Goal: Information Seeking & Learning: Learn about a topic

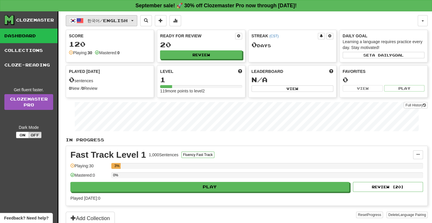
click at [127, 22] on span "한국어 / English" at bounding box center [107, 20] width 40 height 5
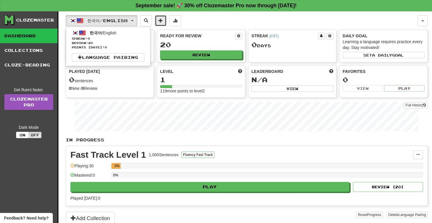
click at [163, 22] on span at bounding box center [161, 20] width 4 height 4
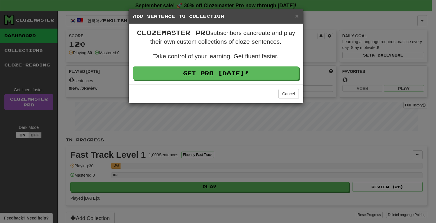
click at [299, 18] on div "× Add Sentence to Collection" at bounding box center [216, 16] width 175 height 15
click at [295, 15] on span "×" at bounding box center [297, 16] width 4 height 7
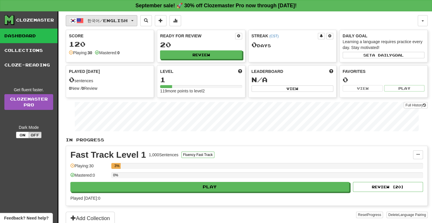
click at [92, 19] on span "한국어 / English" at bounding box center [107, 20] width 40 height 5
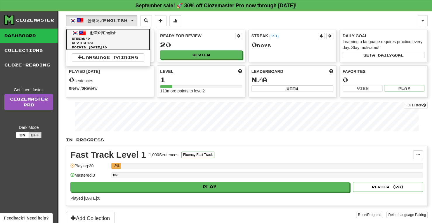
click at [92, 32] on span "한국어" at bounding box center [96, 33] width 12 height 5
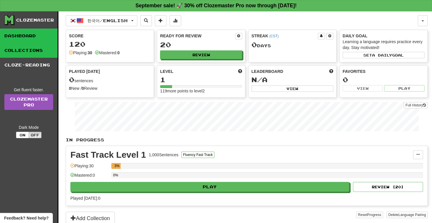
click at [36, 52] on link "Collections" at bounding box center [29, 50] width 58 height 15
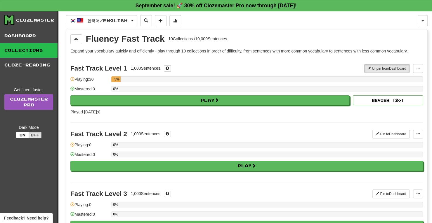
click at [44, 23] on div "Clozemaster" at bounding box center [30, 20] width 53 height 10
click at [37, 18] on div "Clozemaster" at bounding box center [35, 20] width 38 height 6
drag, startPoint x: 95, startPoint y: 17, endPoint x: 259, endPoint y: 15, distance: 163.9
click at [259, 15] on div "한국어 / English 한국어 / English Streak: 0 Review: 20 Points today: 0 Language Pairi…" at bounding box center [242, 20] width 352 height 11
click at [75, 42] on button at bounding box center [76, 39] width 12 height 10
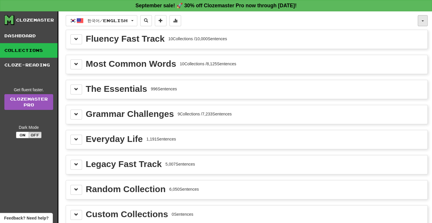
click at [420, 18] on button "button" at bounding box center [423, 20] width 10 height 11
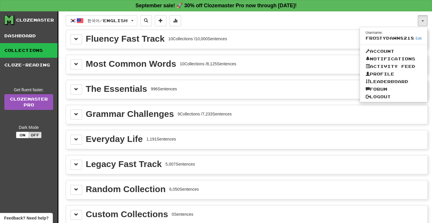
click at [265, 20] on div "한국어 / English 한국어 / English Streak: 0 Review: 20 Points today: 0 Language Pairi…" at bounding box center [242, 20] width 352 height 11
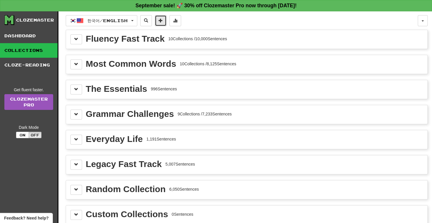
click at [167, 19] on button at bounding box center [161, 20] width 12 height 11
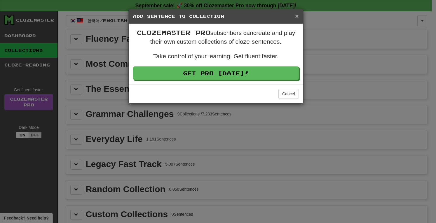
click at [297, 16] on span "×" at bounding box center [297, 16] width 4 height 7
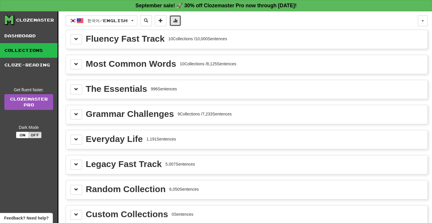
click at [176, 21] on button at bounding box center [175, 20] width 12 height 11
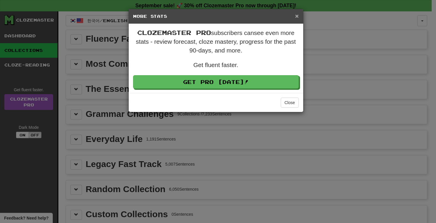
click at [296, 17] on span "×" at bounding box center [297, 16] width 4 height 7
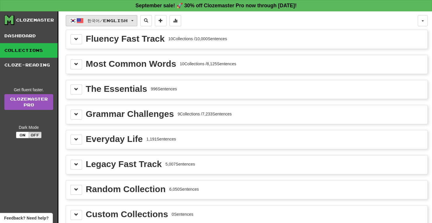
click at [134, 20] on span "button" at bounding box center [132, 20] width 2 height 1
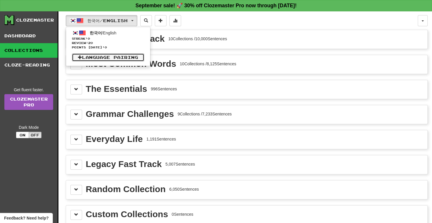
click at [117, 57] on link "Language Pairing" at bounding box center [108, 57] width 72 height 8
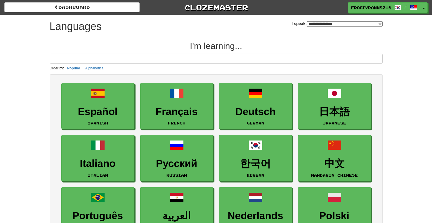
select select "*******"
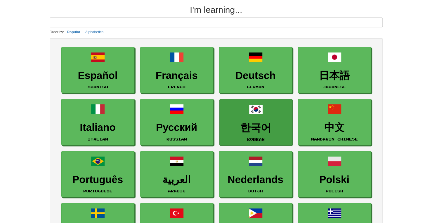
scroll to position [29, 0]
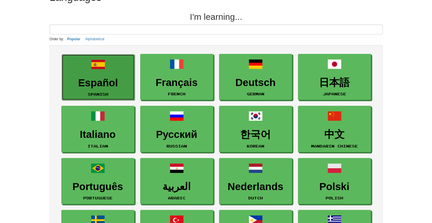
click at [118, 80] on h3 "Español" at bounding box center [98, 82] width 67 height 11
click at [117, 72] on link "Español Spanish" at bounding box center [98, 77] width 73 height 46
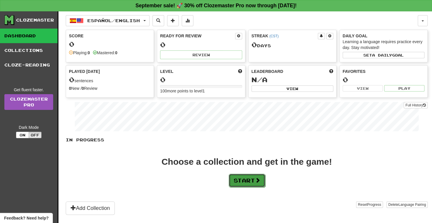
click at [249, 178] on button "Start" at bounding box center [247, 180] width 37 height 13
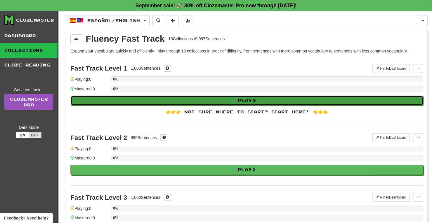
click at [207, 98] on button "Play" at bounding box center [247, 101] width 353 height 10
select select "**"
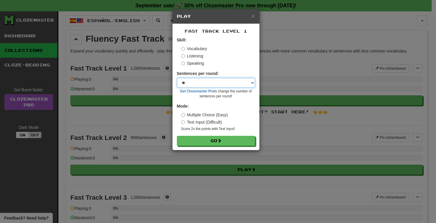
click at [200, 83] on select "* ** ** ** ** ** *** ********" at bounding box center [216, 83] width 78 height 10
click at [177, 78] on select "* ** ** ** ** ** *** ********" at bounding box center [216, 83] width 78 height 10
click at [188, 74] on label "Sentences per round:" at bounding box center [198, 74] width 42 height 6
drag, startPoint x: 189, startPoint y: 82, endPoint x: 190, endPoint y: 86, distance: 4.8
click at [189, 82] on select "* ** ** ** ** ** *** ********" at bounding box center [216, 83] width 78 height 10
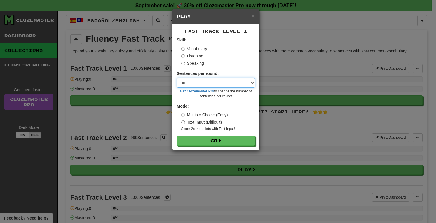
click at [202, 85] on select "* ** ** ** ** ** *** ********" at bounding box center [216, 83] width 78 height 10
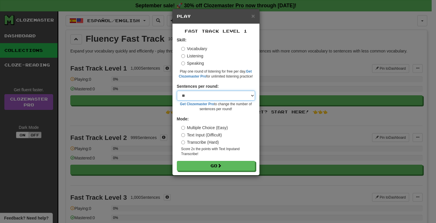
click at [190, 96] on select "* ** ** ** ** ** *** ********" at bounding box center [216, 96] width 78 height 10
click at [185, 49] on label "Vocabulary" at bounding box center [194, 49] width 26 height 6
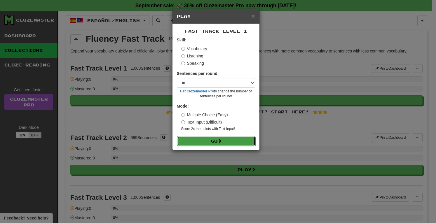
click at [192, 138] on button "Go" at bounding box center [216, 141] width 78 height 10
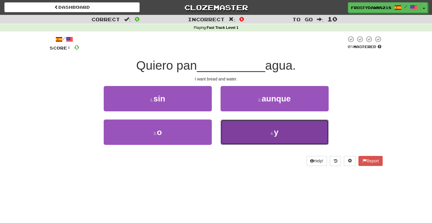
click at [251, 138] on button "4 . y" at bounding box center [275, 132] width 108 height 25
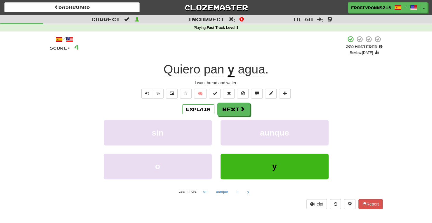
click at [307, 51] on div "+ 4" at bounding box center [212, 46] width 267 height 20
click at [240, 107] on span at bounding box center [242, 109] width 5 height 5
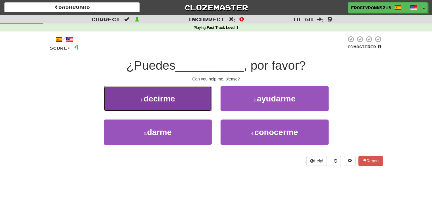
click at [167, 105] on button "1 . decirme" at bounding box center [158, 98] width 108 height 25
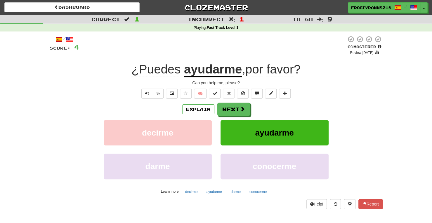
drag, startPoint x: 210, startPoint y: 69, endPoint x: 224, endPoint y: 48, distance: 25.5
click at [224, 48] on div at bounding box center [212, 46] width 267 height 20
click at [200, 110] on button "Explain" at bounding box center [198, 110] width 32 height 10
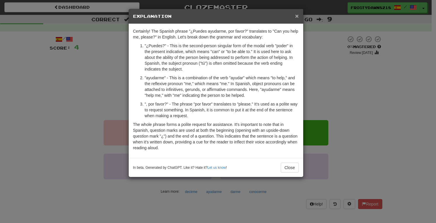
click at [298, 17] on span "×" at bounding box center [297, 16] width 4 height 7
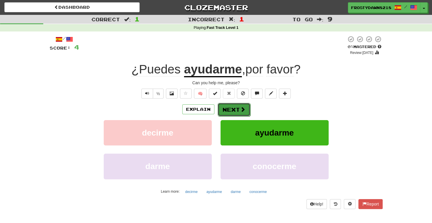
click at [240, 109] on span at bounding box center [242, 109] width 5 height 5
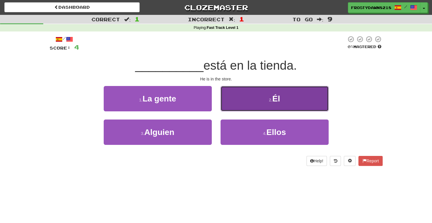
click at [286, 102] on button "2 . Él" at bounding box center [275, 98] width 108 height 25
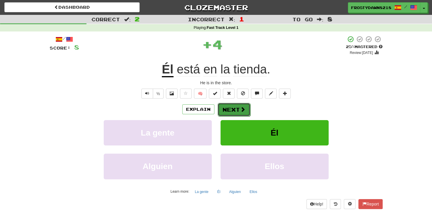
click at [226, 113] on button "Next" at bounding box center [234, 109] width 33 height 13
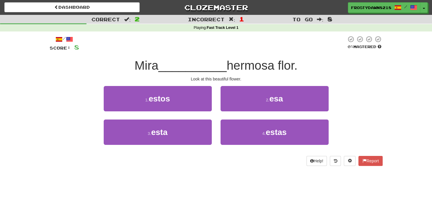
drag, startPoint x: 235, startPoint y: 1, endPoint x: 374, endPoint y: 95, distance: 168.1
click at [376, 84] on div "/ Score: 8 0 % Mastered Mira __________ hermosa flor. Look at this beautiful fl…" at bounding box center [216, 101] width 333 height 131
click at [272, 180] on div "Dashboard Clozemaster FrostyDawn8218 / Toggle Dropdown Dashboard Leaderboard Ac…" at bounding box center [216, 111] width 432 height 223
drag, startPoint x: 231, startPoint y: 66, endPoint x: 275, endPoint y: 72, distance: 44.2
click at [275, 72] on span "hermosa flor." at bounding box center [262, 66] width 71 height 14
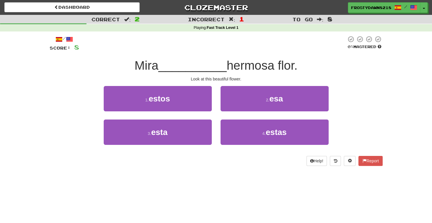
click at [350, 85] on div "/ Score: 8 0 % Mastered Mira __________ hermosa flor. Look at this beautiful fl…" at bounding box center [216, 101] width 333 height 131
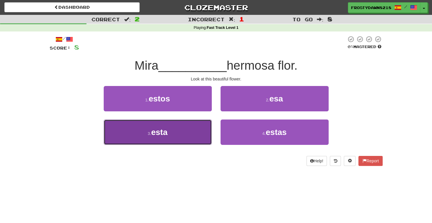
click at [182, 131] on button "3 . esta" at bounding box center [158, 132] width 108 height 25
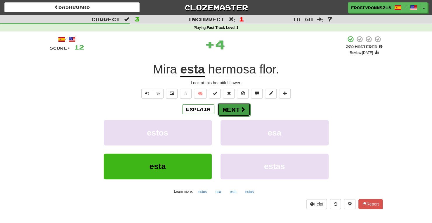
click at [235, 109] on button "Next" at bounding box center [234, 109] width 33 height 13
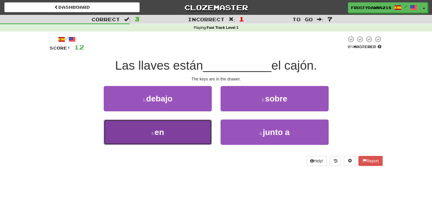
click at [178, 141] on button "3 . en" at bounding box center [158, 132] width 108 height 25
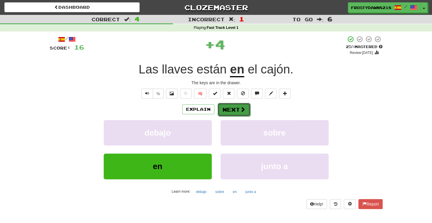
click at [235, 107] on button "Next" at bounding box center [234, 109] width 33 height 13
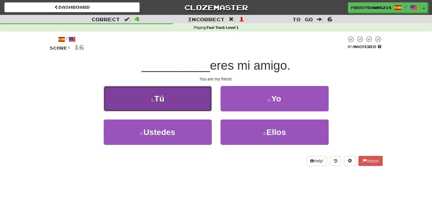
click at [179, 107] on button "1 . Tú" at bounding box center [158, 98] width 108 height 25
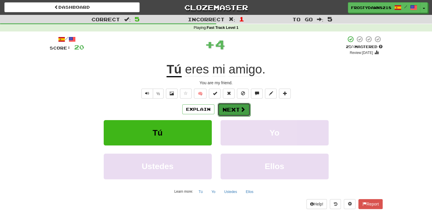
click at [233, 111] on button "Next" at bounding box center [234, 109] width 33 height 13
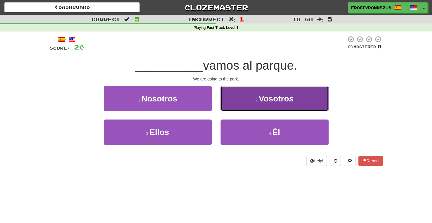
click at [227, 100] on button "2 . Vosotros" at bounding box center [275, 98] width 108 height 25
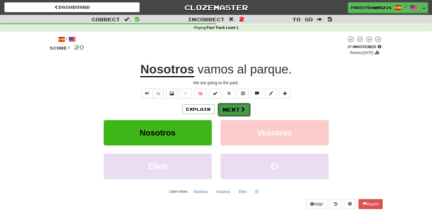
click at [224, 107] on button "Next" at bounding box center [234, 109] width 33 height 13
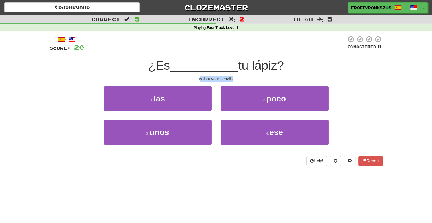
drag, startPoint x: 199, startPoint y: 77, endPoint x: 233, endPoint y: 80, distance: 33.4
click at [233, 80] on div "Is that your pencil?" at bounding box center [216, 79] width 333 height 6
click at [207, 35] on div "/ Score: 20 0 % Mastered ¿Es __________ tu lápiz? Is that your pencil? 1 . las …" at bounding box center [216, 103] width 333 height 143
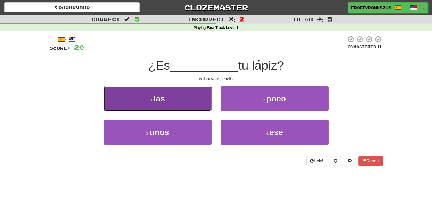
click at [174, 97] on button "1 . las" at bounding box center [158, 98] width 108 height 25
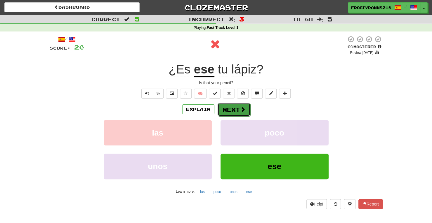
click at [231, 109] on button "Next" at bounding box center [234, 109] width 33 height 13
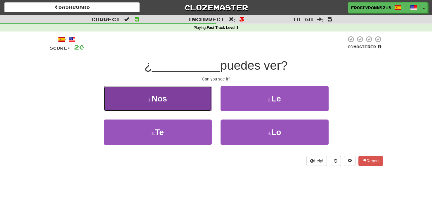
click at [195, 99] on button "1 . Nos" at bounding box center [158, 98] width 108 height 25
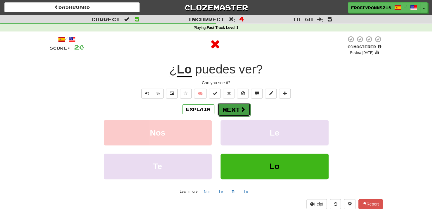
click at [235, 109] on button "Next" at bounding box center [234, 109] width 33 height 13
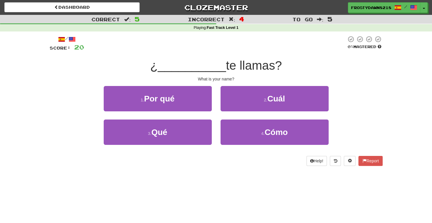
click at [183, 181] on div "Dashboard Clozemaster FrostyDawn8218 / Toggle Dropdown Dashboard Leaderboard Ac…" at bounding box center [216, 111] width 432 height 223
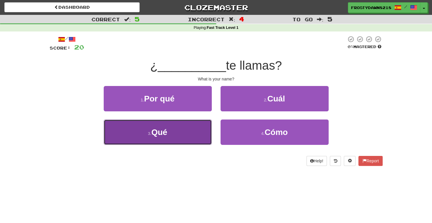
click at [185, 133] on button "3 . Qué" at bounding box center [158, 132] width 108 height 25
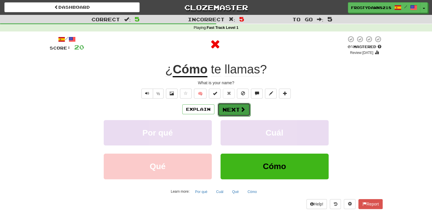
click at [242, 105] on button "Next" at bounding box center [234, 109] width 33 height 13
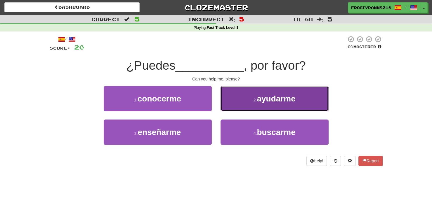
click at [256, 94] on button "2 . ayudarme" at bounding box center [275, 98] width 108 height 25
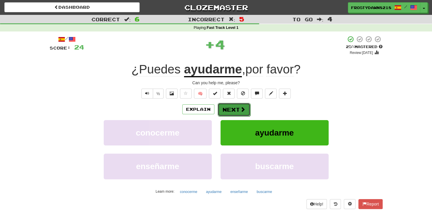
click at [236, 113] on button "Next" at bounding box center [234, 109] width 33 height 13
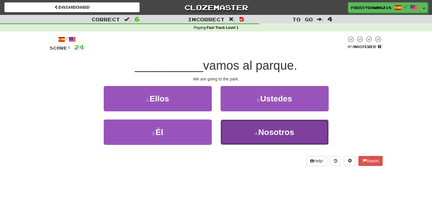
click at [268, 135] on span "Nosotros" at bounding box center [276, 132] width 36 height 9
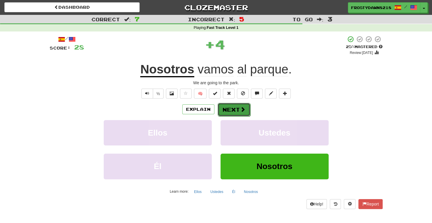
click at [232, 105] on button "Next" at bounding box center [234, 109] width 33 height 13
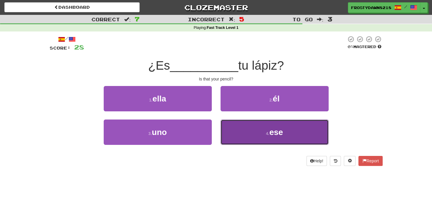
click at [247, 131] on button "4 . ese" at bounding box center [275, 132] width 108 height 25
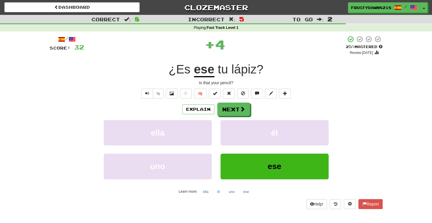
click at [198, 70] on u "ese" at bounding box center [204, 70] width 20 height 15
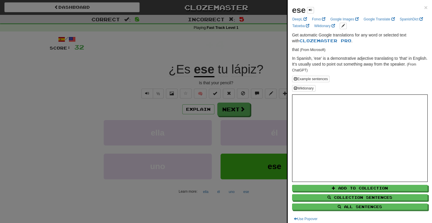
drag, startPoint x: 260, startPoint y: 48, endPoint x: 255, endPoint y: 60, distance: 12.3
click at [260, 48] on div at bounding box center [216, 111] width 432 height 223
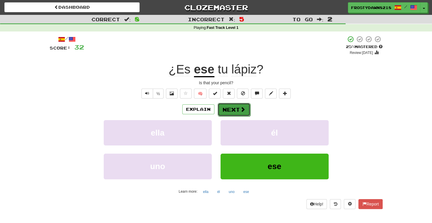
click at [221, 113] on button "Next" at bounding box center [234, 109] width 33 height 13
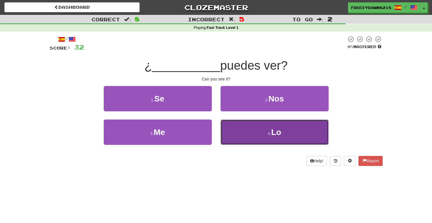
click at [233, 137] on button "4 . Lo" at bounding box center [275, 132] width 108 height 25
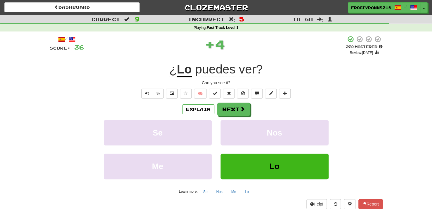
click at [178, 70] on u "Lo" at bounding box center [184, 70] width 15 height 15
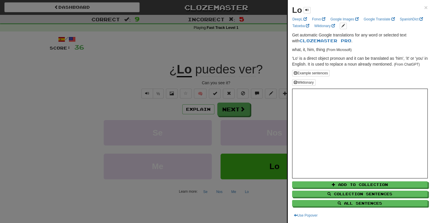
click at [423, 6] on div "Lo × DeepL Forvo Google Images Google Translate SpanishDict Tatoeba Wiktionary …" at bounding box center [360, 111] width 144 height 223
click at [263, 45] on div at bounding box center [216, 111] width 432 height 223
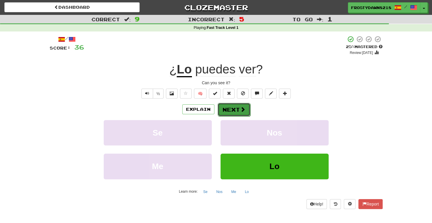
click at [233, 109] on button "Next" at bounding box center [234, 109] width 33 height 13
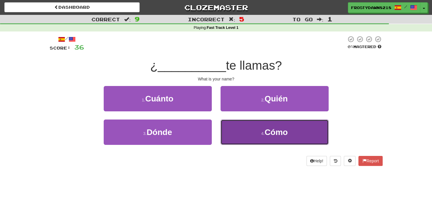
click at [248, 135] on button "4 . Cómo" at bounding box center [275, 132] width 108 height 25
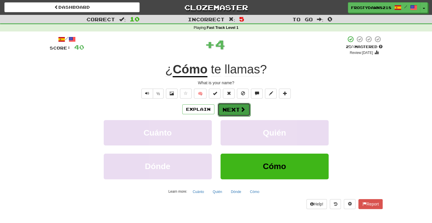
click at [232, 106] on button "Next" at bounding box center [234, 109] width 33 height 13
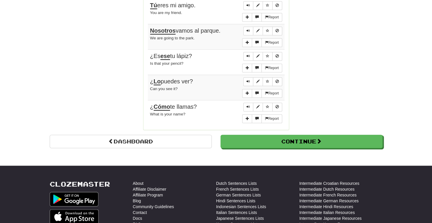
scroll to position [526, 0]
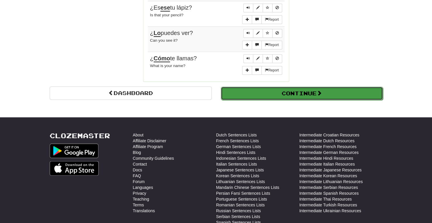
click at [309, 87] on button "Continue" at bounding box center [302, 93] width 162 height 13
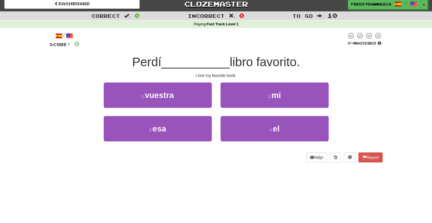
scroll to position [3, 0]
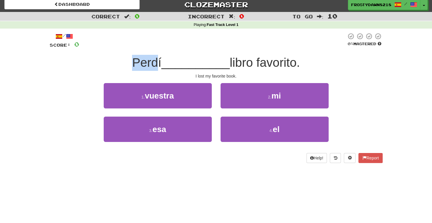
drag, startPoint x: 131, startPoint y: 61, endPoint x: 155, endPoint y: 62, distance: 24.6
click at [155, 62] on span "Perdí" at bounding box center [146, 63] width 29 height 14
click at [298, 38] on div at bounding box center [212, 41] width 267 height 16
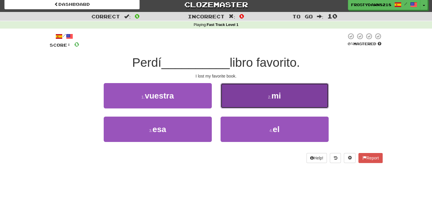
click at [266, 96] on button "2 . mi" at bounding box center [275, 95] width 108 height 25
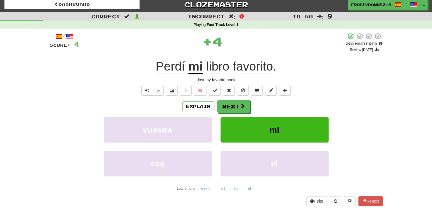
click at [197, 70] on u "mi" at bounding box center [195, 67] width 14 height 15
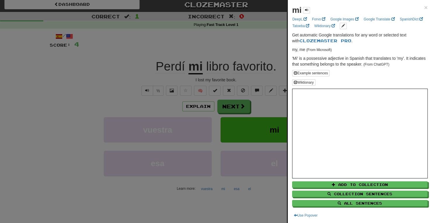
drag, startPoint x: 244, startPoint y: 48, endPoint x: 243, endPoint y: 58, distance: 10.8
click at [244, 48] on div at bounding box center [216, 111] width 432 height 223
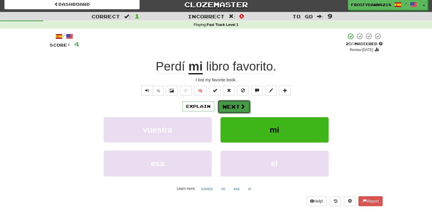
click at [235, 105] on button "Next" at bounding box center [234, 106] width 33 height 13
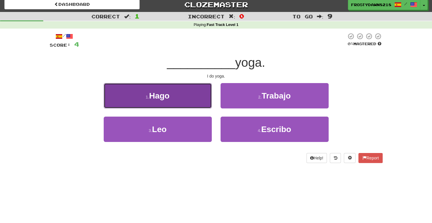
click at [186, 100] on button "1 . Hago" at bounding box center [158, 95] width 108 height 25
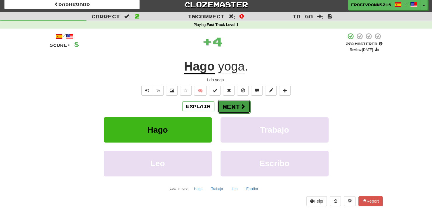
click at [231, 110] on button "Next" at bounding box center [234, 106] width 33 height 13
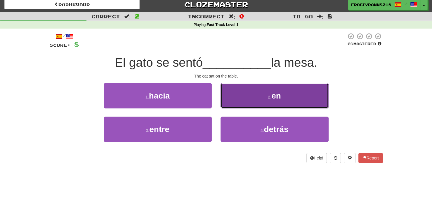
click at [240, 96] on button "2 . en" at bounding box center [275, 95] width 108 height 25
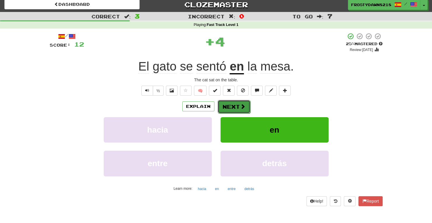
click at [240, 110] on button "Next" at bounding box center [234, 106] width 33 height 13
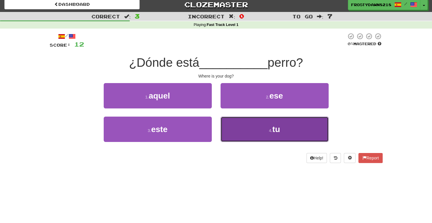
click at [252, 128] on button "4 . tu" at bounding box center [275, 129] width 108 height 25
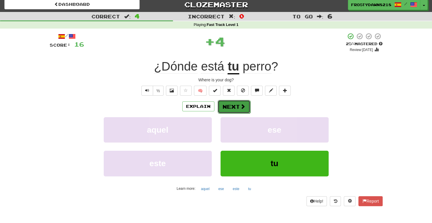
click at [241, 108] on span at bounding box center [242, 106] width 5 height 5
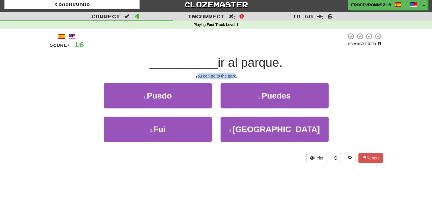
drag, startPoint x: 197, startPoint y: 75, endPoint x: 235, endPoint y: 79, distance: 37.5
click at [235, 79] on div "You can go to the park." at bounding box center [216, 76] width 333 height 6
click at [313, 51] on div "/ Score: 16 0 % Mastered __________ ir al parque. You can go to the park. 1 . P…" at bounding box center [216, 98] width 333 height 131
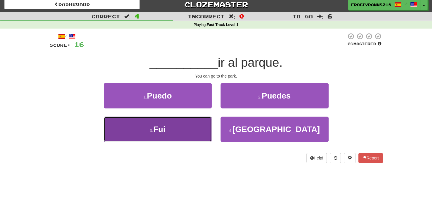
click at [170, 128] on button "3 . Fui" at bounding box center [158, 129] width 108 height 25
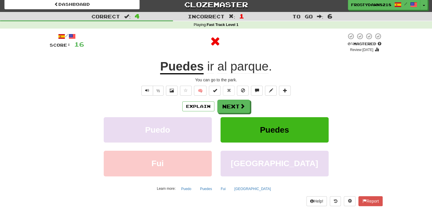
click at [190, 69] on u "Puedes" at bounding box center [182, 67] width 44 height 15
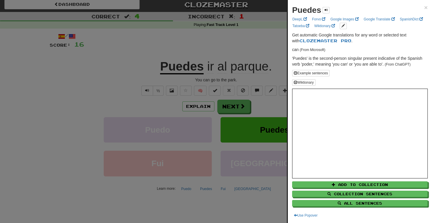
drag, startPoint x: 273, startPoint y: 73, endPoint x: 263, endPoint y: 86, distance: 15.8
click at [273, 73] on div at bounding box center [216, 111] width 432 height 223
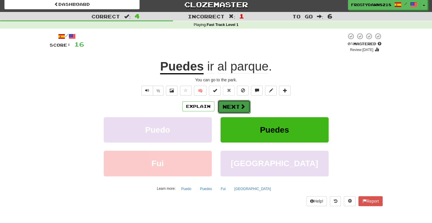
click at [240, 106] on span at bounding box center [242, 106] width 5 height 5
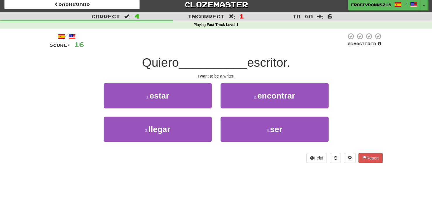
drag, startPoint x: 253, startPoint y: 65, endPoint x: 312, endPoint y: 62, distance: 59.1
click at [312, 62] on div "Quiero __________ escritor." at bounding box center [216, 63] width 333 height 16
click at [301, 30] on div "/ Score: 16 0 % Mastered Quiero __________ escritor. I want to be a writer. 1 .…" at bounding box center [216, 100] width 333 height 143
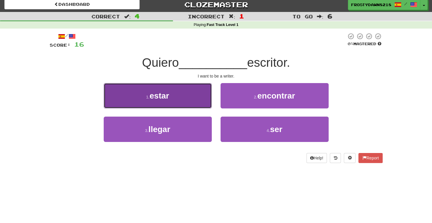
click at [185, 95] on button "1 . estar" at bounding box center [158, 95] width 108 height 25
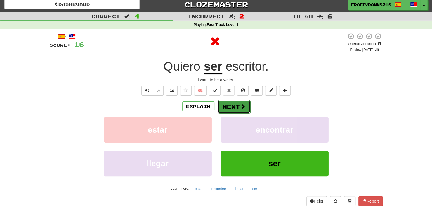
click at [238, 108] on button "Next" at bounding box center [234, 106] width 33 height 13
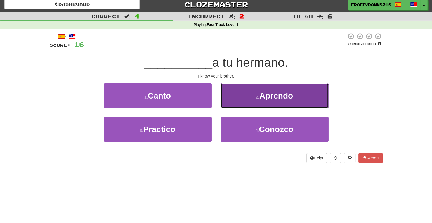
click at [286, 99] on span "Aprendo" at bounding box center [276, 95] width 34 height 9
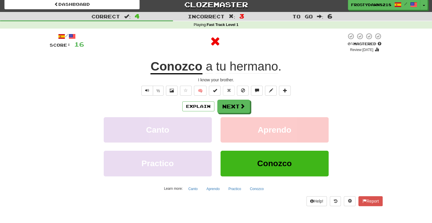
click at [183, 70] on u "Conozco" at bounding box center [176, 67] width 52 height 15
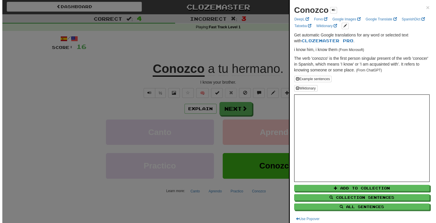
scroll to position [0, 0]
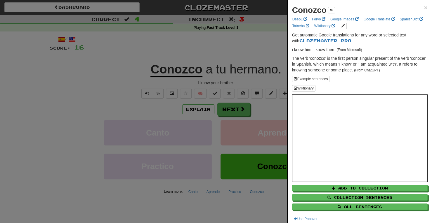
click at [168, 107] on div at bounding box center [216, 111] width 432 height 223
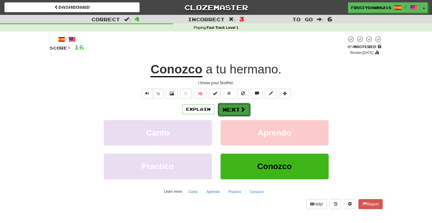
click at [226, 107] on button "Next" at bounding box center [234, 109] width 33 height 13
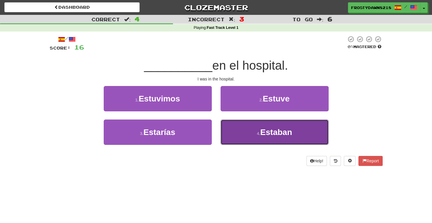
click at [259, 124] on button "4 . Estaban" at bounding box center [275, 132] width 108 height 25
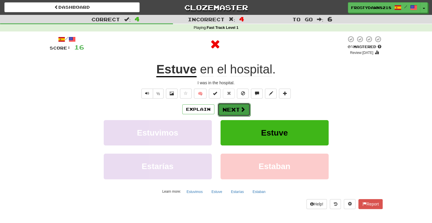
click at [240, 109] on span at bounding box center [242, 109] width 5 height 5
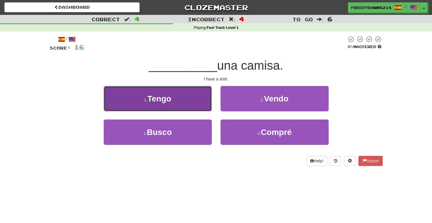
click at [186, 104] on button "1 . Tengo" at bounding box center [158, 98] width 108 height 25
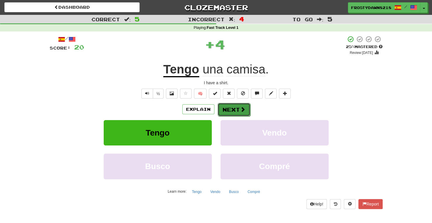
click at [235, 110] on button "Next" at bounding box center [234, 109] width 33 height 13
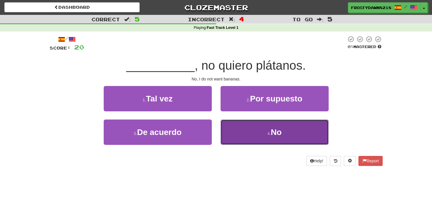
click at [272, 134] on span "No" at bounding box center [276, 132] width 11 height 9
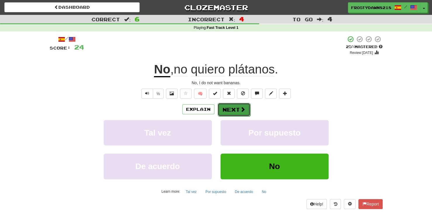
click at [236, 110] on button "Next" at bounding box center [234, 109] width 33 height 13
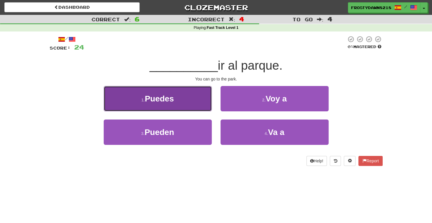
click at [158, 100] on span "Puedes" at bounding box center [159, 98] width 29 height 9
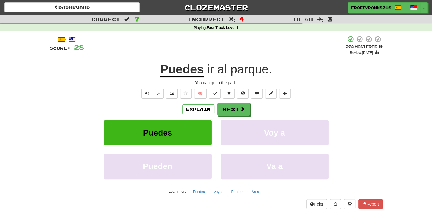
click at [207, 64] on span "ir" at bounding box center [210, 70] width 7 height 14
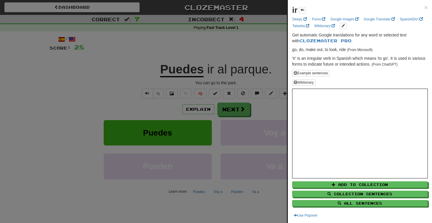
click at [296, 50] on p "go, do, make out, to look, ride (From Microsoft)" at bounding box center [360, 50] width 136 height 6
drag, startPoint x: 306, startPoint y: 50, endPoint x: 318, endPoint y: 51, distance: 12.3
click at [318, 51] on p "go, do, make out, to look, ride (From Microsoft)" at bounding box center [360, 50] width 136 height 6
click at [233, 54] on div at bounding box center [216, 111] width 432 height 223
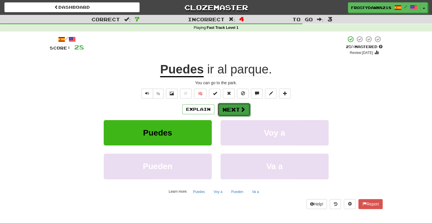
click at [238, 110] on button "Next" at bounding box center [234, 109] width 33 height 13
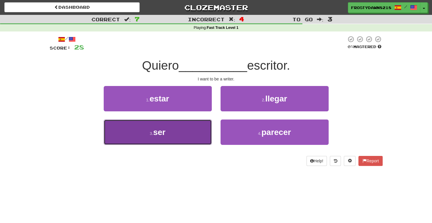
click at [174, 134] on button "3 . ser" at bounding box center [158, 132] width 108 height 25
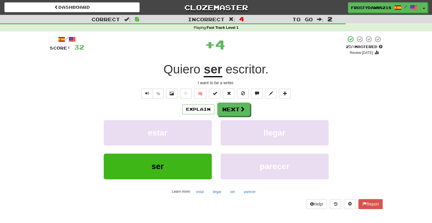
click at [212, 71] on u "ser" at bounding box center [213, 70] width 18 height 15
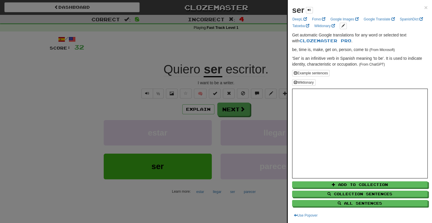
click at [227, 44] on div at bounding box center [216, 111] width 432 height 223
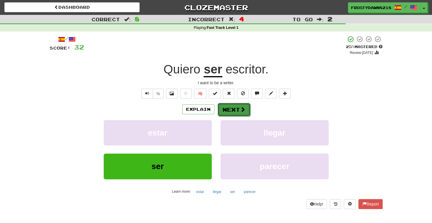
click at [231, 105] on button "Next" at bounding box center [234, 109] width 33 height 13
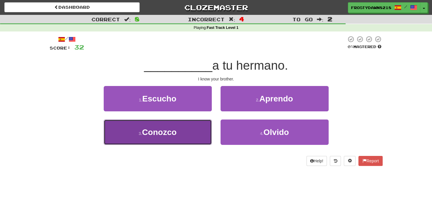
click at [186, 133] on button "3 . Conozco" at bounding box center [158, 132] width 108 height 25
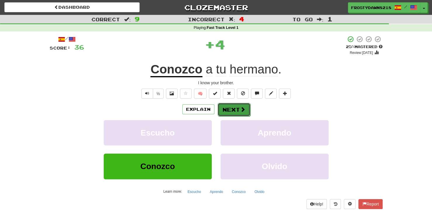
click at [239, 109] on button "Next" at bounding box center [234, 109] width 33 height 13
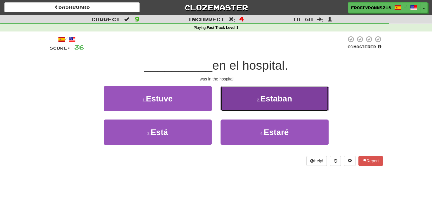
click at [269, 94] on span "Estaban" at bounding box center [276, 98] width 32 height 9
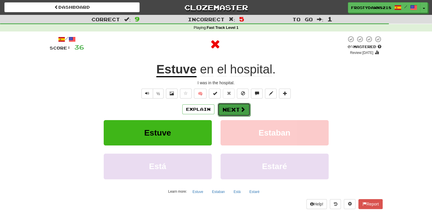
click at [230, 113] on button "Next" at bounding box center [234, 109] width 33 height 13
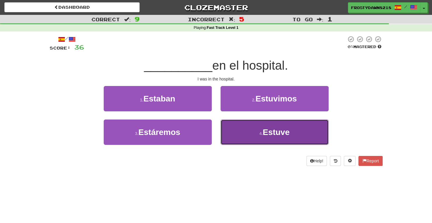
click at [233, 130] on button "4 . Estuve" at bounding box center [275, 132] width 108 height 25
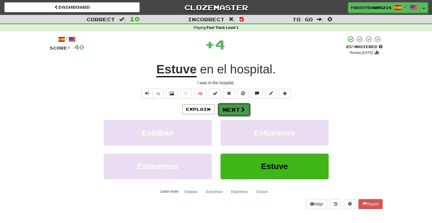
click at [233, 112] on button "Next" at bounding box center [234, 109] width 33 height 13
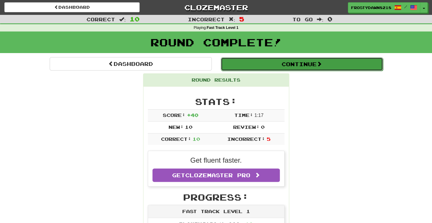
click at [312, 60] on button "Continue" at bounding box center [302, 64] width 162 height 13
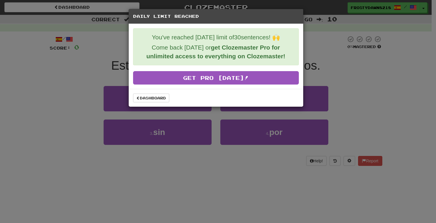
click at [309, 55] on div "Daily Limit Reached You've reached [DATE] limit of 30 sentences! 🙌 Come back [D…" at bounding box center [218, 111] width 436 height 223
click at [160, 96] on link "Dashboard" at bounding box center [151, 98] width 36 height 9
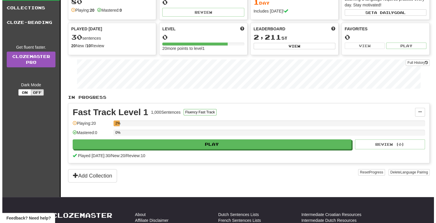
scroll to position [88, 0]
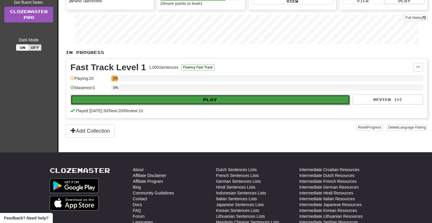
click at [171, 97] on button "Play" at bounding box center [210, 100] width 279 height 10
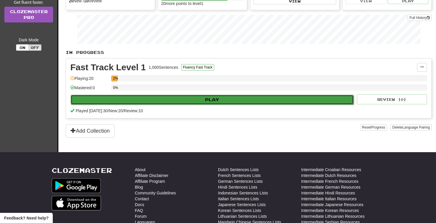
select select "**"
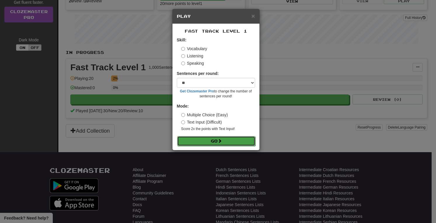
click at [214, 140] on button "Go" at bounding box center [216, 141] width 78 height 10
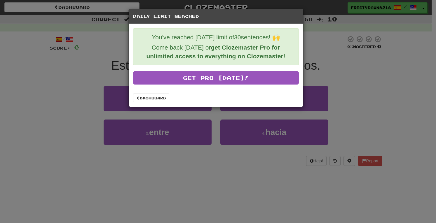
click at [204, 138] on div "Daily Limit Reached You've reached [DATE] limit of 30 sentences! 🙌 Come back [D…" at bounding box center [218, 111] width 436 height 223
